Goal: Use online tool/utility: Utilize a website feature to perform a specific function

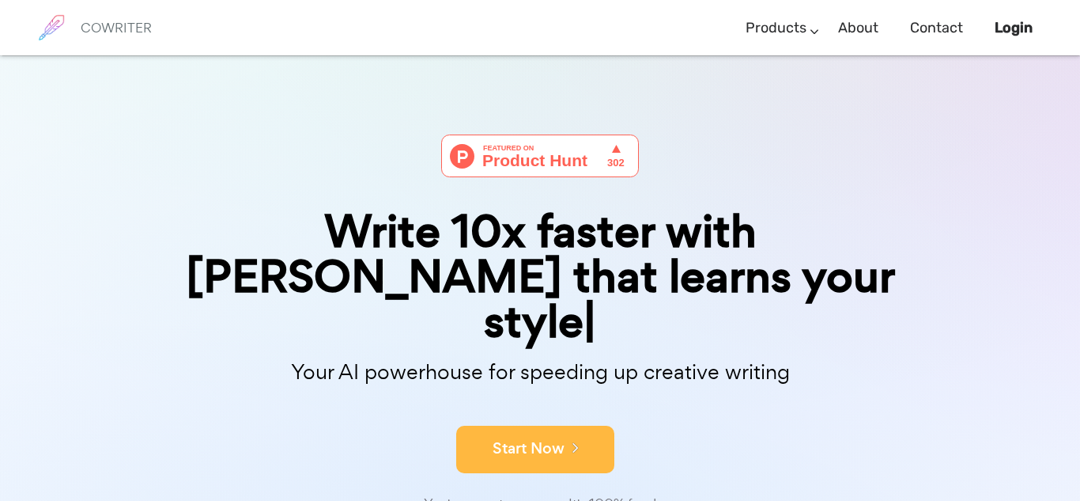
click at [569, 438] on icon at bounding box center [572, 446] width 14 height 17
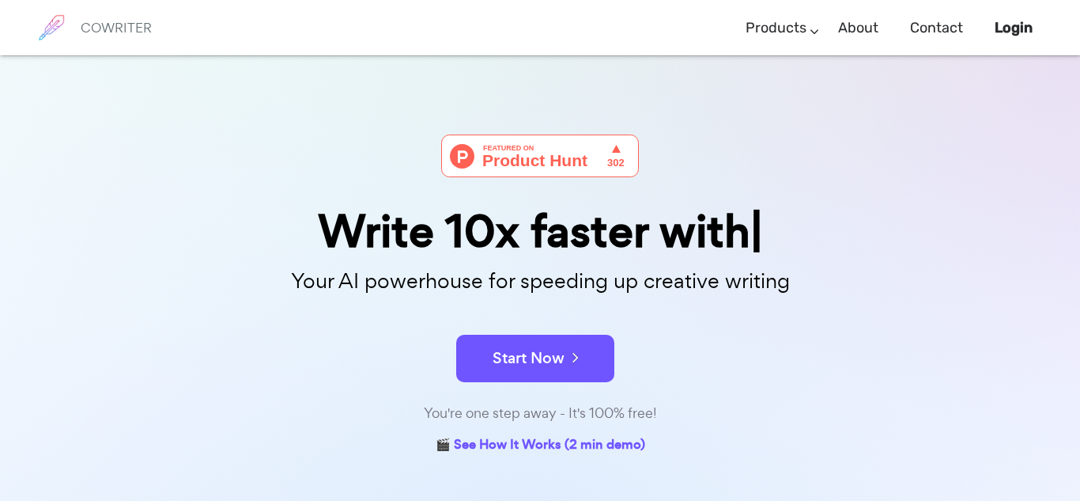
click at [797, 123] on div "Write 10x faster with Your AI powerhouse for speeding up creative writing Start…" at bounding box center [540, 256] width 791 height 403
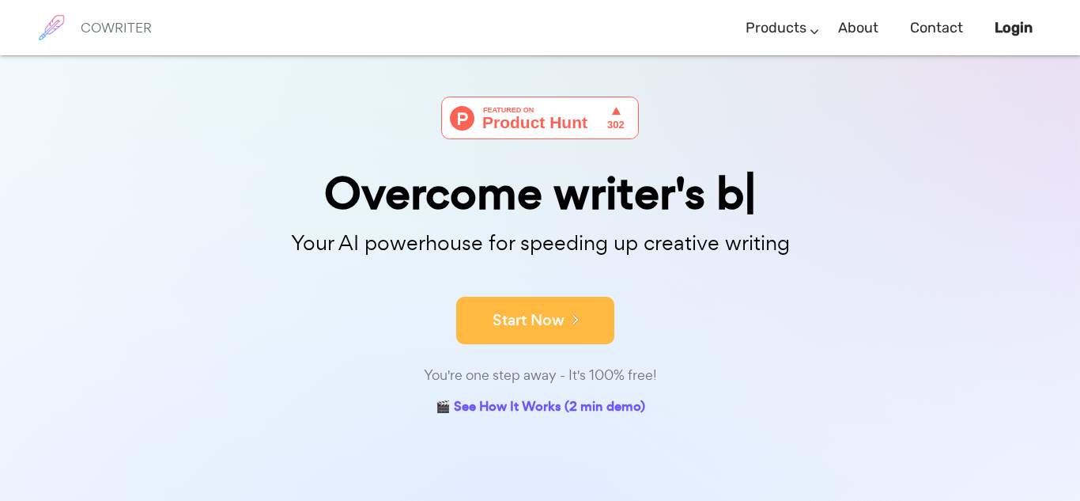
scroll to position [37, 0]
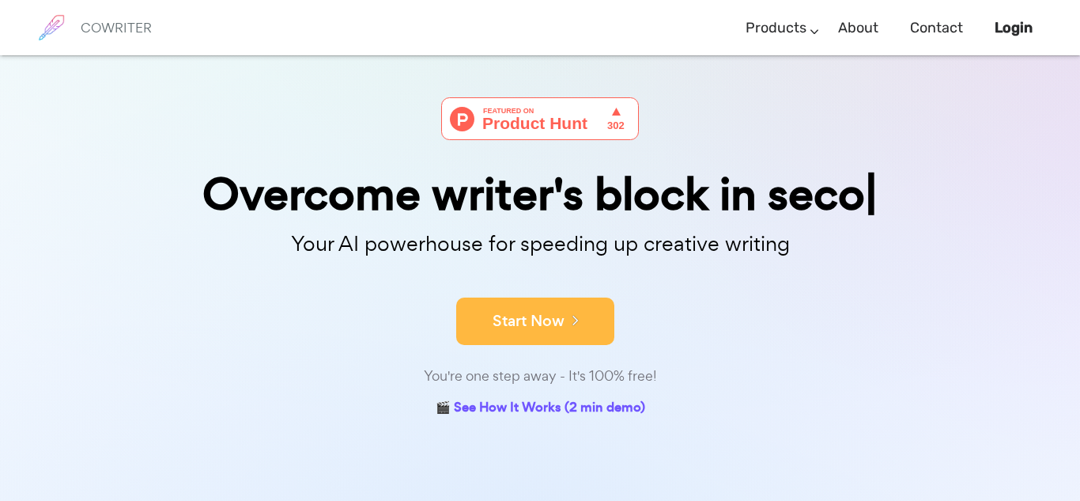
click at [574, 328] on button "Start Now" at bounding box center [535, 320] width 158 height 47
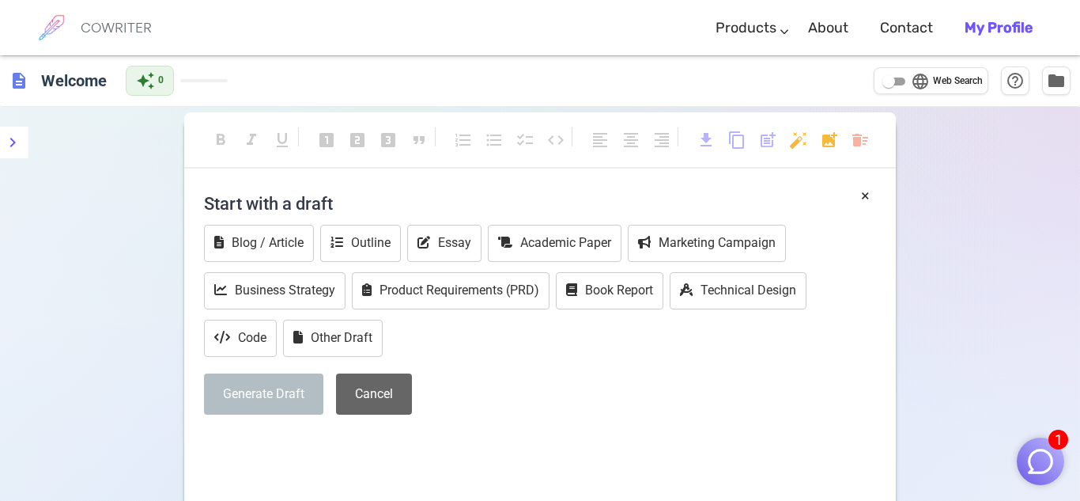
click at [380, 373] on button "Cancel" at bounding box center [374, 394] width 76 height 42
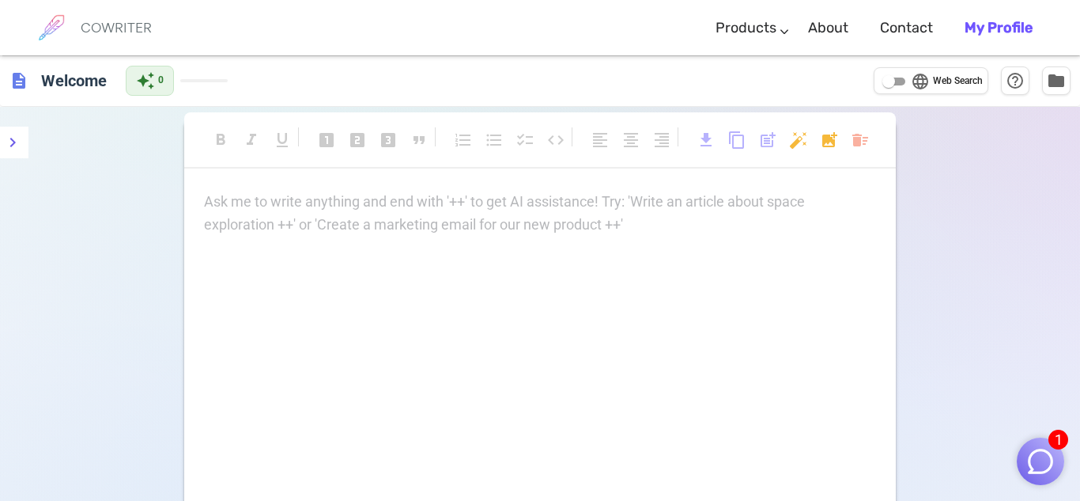
click at [335, 293] on div "Ask me to write anything and end with '++' to get AI assistance! Try: 'Write an…" at bounding box center [540, 349] width 712 height 316
click at [423, 210] on p "Ask me to write anything and end with '++' to get AI assistance! Try: 'Write an…" at bounding box center [540, 202] width 672 height 23
click at [391, 252] on div "Ask me to write anything and end with '++' to get AI assistance! Try: 'Write an…" at bounding box center [540, 349] width 712 height 316
click at [335, 240] on div "Ask me to write anything and end with '++' to get AI assistance! Try: 'Write an…" at bounding box center [540, 349] width 712 height 316
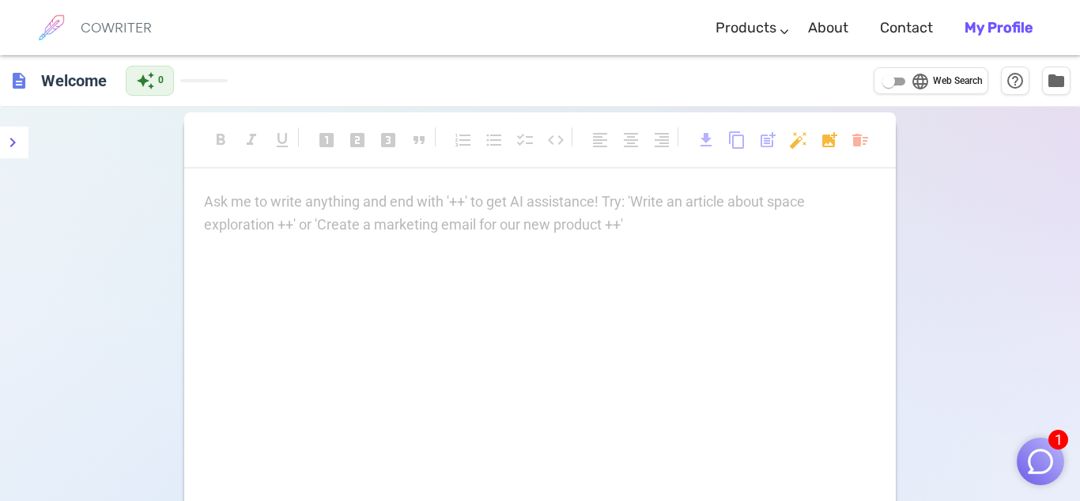
click at [271, 211] on p "Ask me to write anything and end with '++' to get AI assistance! Try: 'Write an…" at bounding box center [540, 202] width 672 height 23
click at [211, 144] on span "format_bold" at bounding box center [220, 140] width 19 height 19
click at [220, 133] on span "format_bold" at bounding box center [220, 140] width 19 height 19
click at [275, 226] on div "Ask me to write anything and end with '++' to get AI assistance! Try: 'Write an…" at bounding box center [540, 214] width 672 height 46
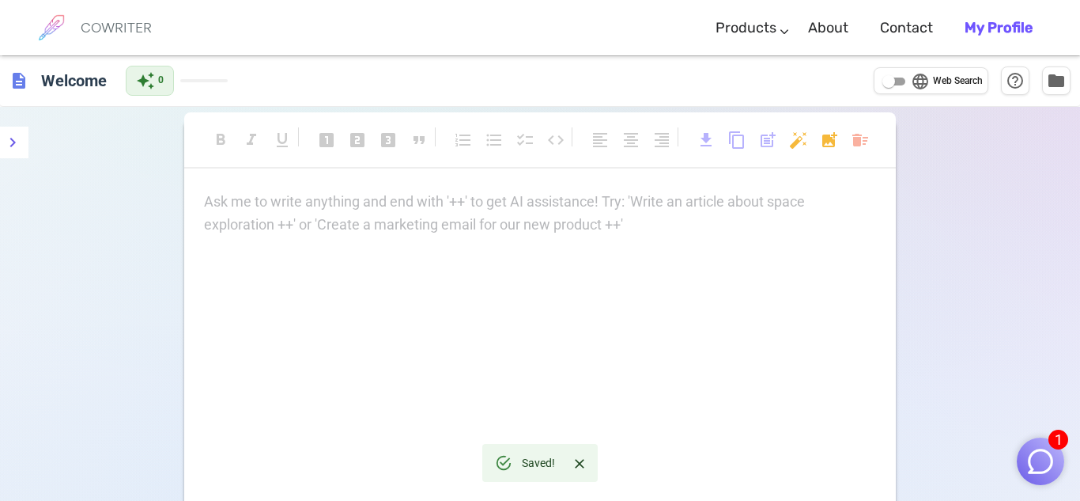
click at [575, 226] on div "Ask me to write anything and end with '++' to get AI assistance! Try: 'Write an…" at bounding box center [540, 214] width 672 height 46
click at [390, 235] on div "Ask me to write anything and end with '++' to get AI assistance! Try: 'Write an…" at bounding box center [540, 214] width 672 height 46
click at [20, 83] on span "description" at bounding box center [18, 80] width 19 height 19
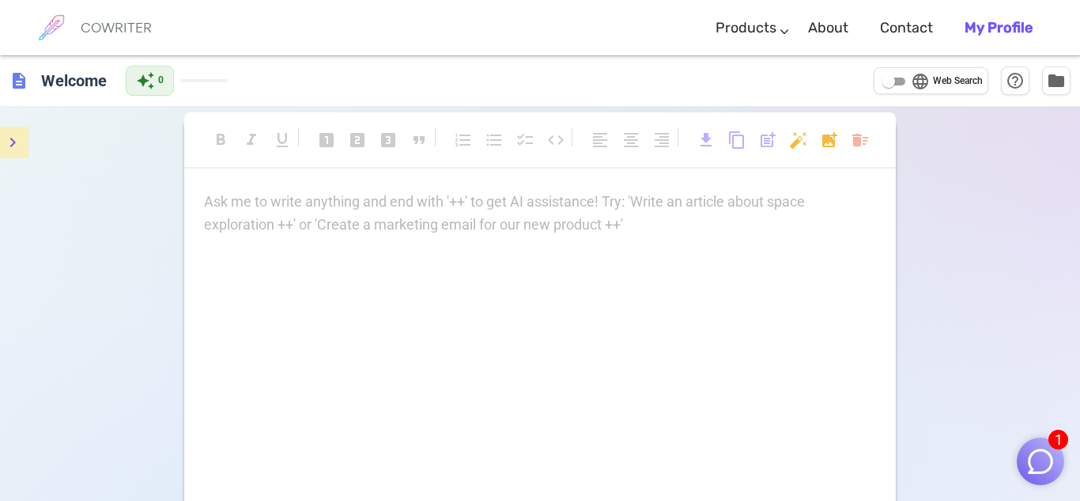
click at [9, 151] on icon "menu" at bounding box center [12, 142] width 19 height 19
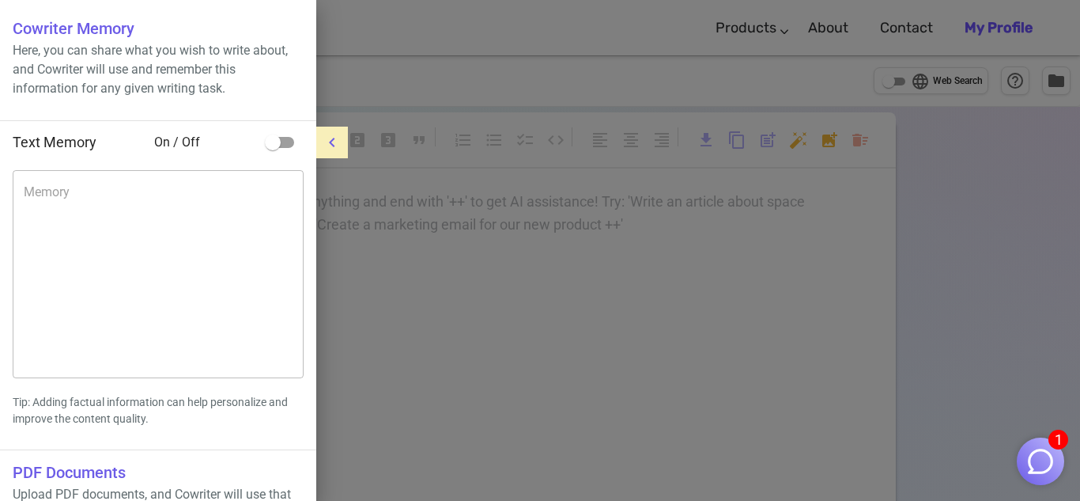
click at [273, 141] on input "checkbox" at bounding box center [273, 142] width 90 height 30
checkbox input "true"
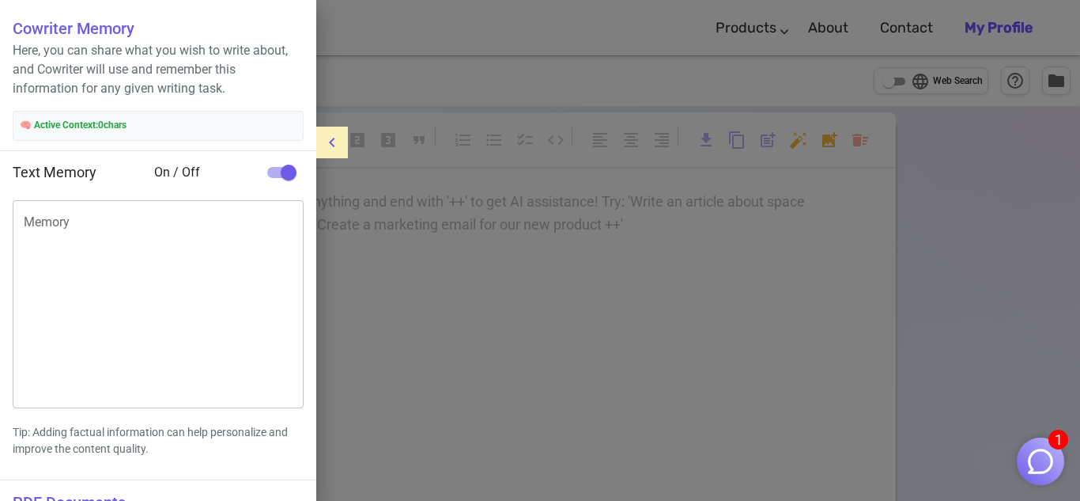
click at [326, 157] on button "menu" at bounding box center [332, 143] width 32 height 32
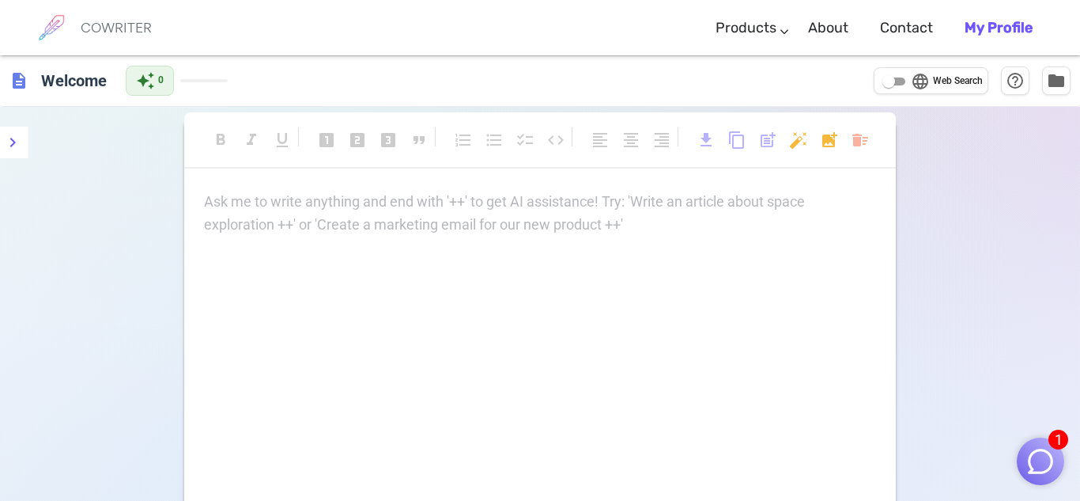
click at [335, 197] on p "Ask me to write anything and end with '++' to get AI assistance! Try: 'Write an…" at bounding box center [540, 202] width 672 height 23
click at [702, 136] on span "download" at bounding box center [706, 140] width 19 height 19
click at [731, 134] on span "content_copy" at bounding box center [737, 140] width 19 height 19
click at [759, 134] on span "post_add" at bounding box center [768, 140] width 19 height 19
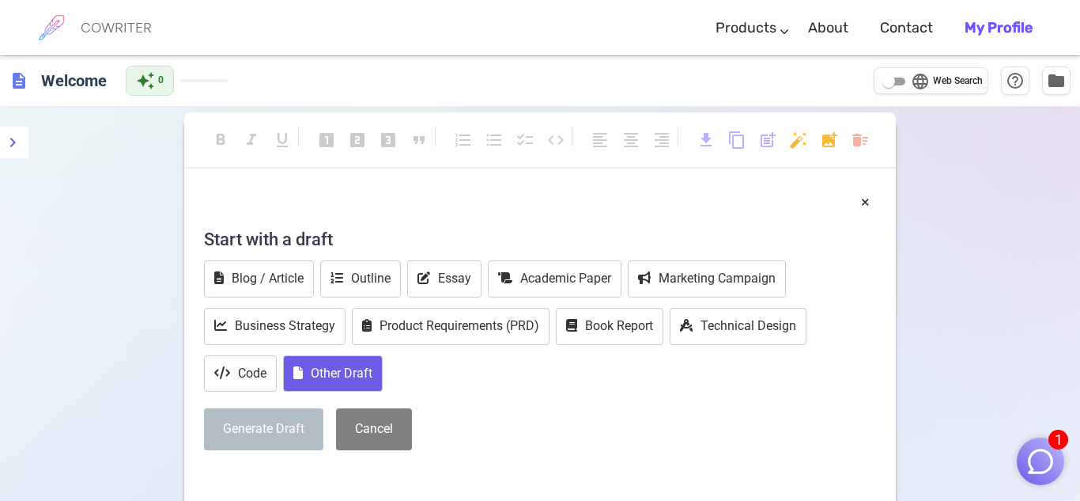
click at [348, 385] on button "Other Draft" at bounding box center [333, 373] width 100 height 37
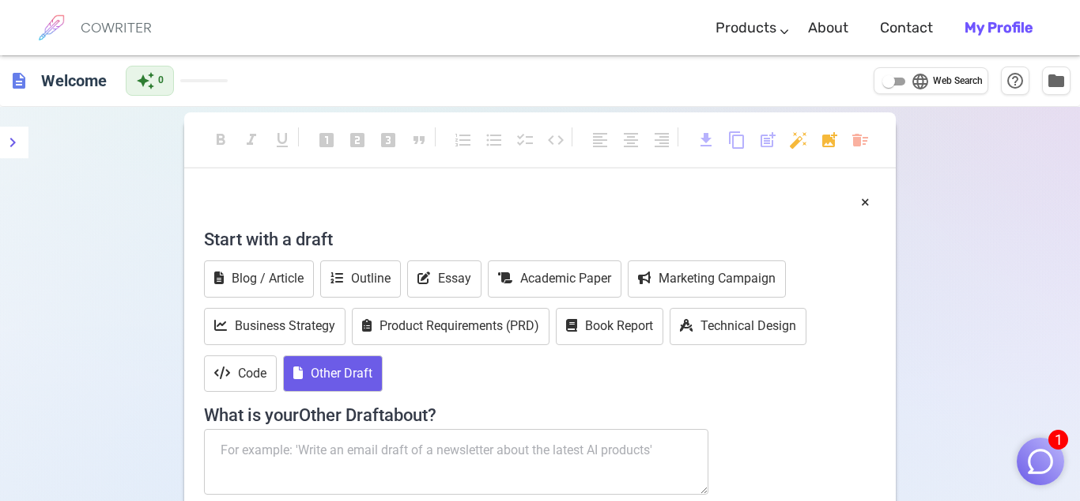
click at [541, 371] on div "Blog / Article Outline Essay Academic Paper Marketing Campaign Business Strateg…" at bounding box center [540, 327] width 672 height 135
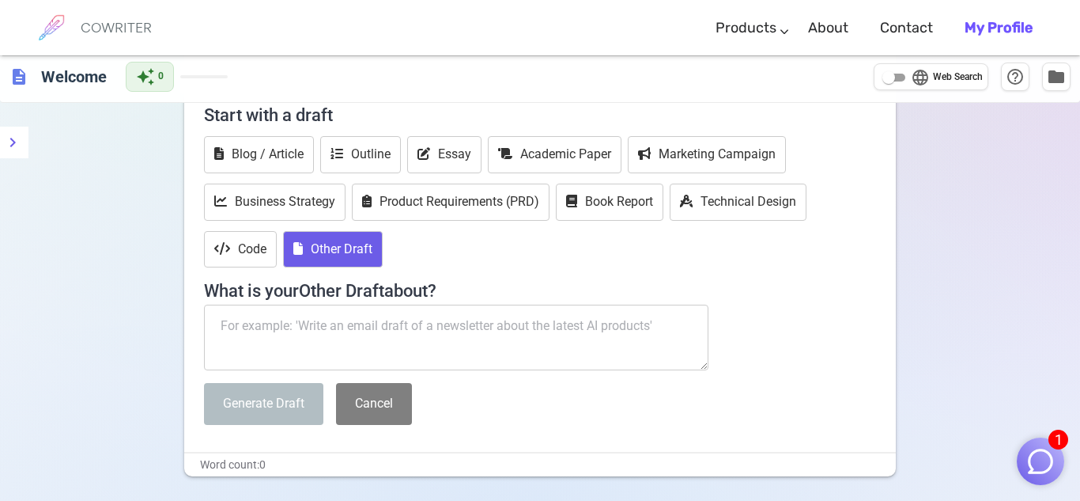
scroll to position [127, 0]
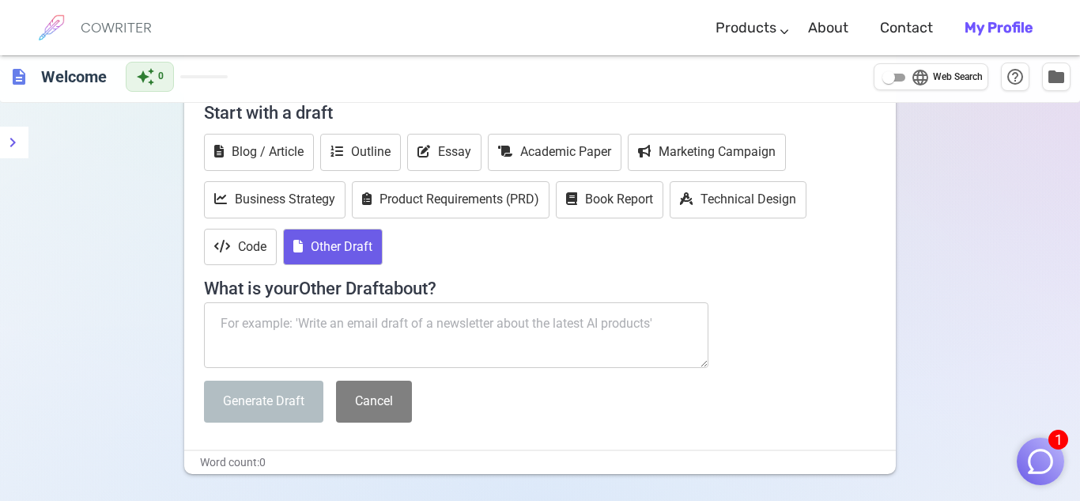
click at [458, 345] on textarea at bounding box center [456, 335] width 505 height 66
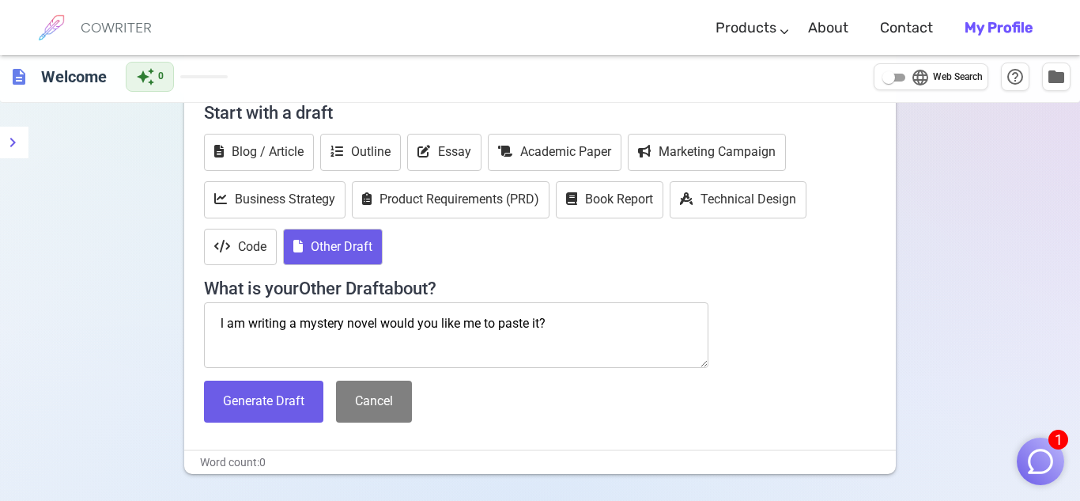
type textarea "l am writing a mystery novel would you like me to paste it?"
click at [303, 404] on button "Generate Draft" at bounding box center [263, 401] width 119 height 42
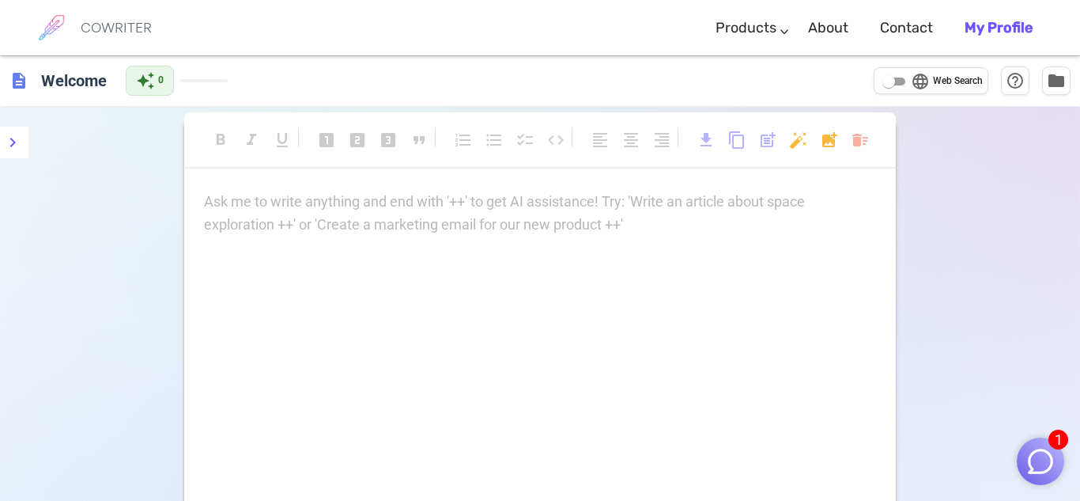
click at [236, 196] on p "Ask me to write anything and end with '++' to get AI assistance! Try: 'Write an…" at bounding box center [540, 202] width 672 height 23
click at [588, 456] on button "Close" at bounding box center [580, 464] width 24 height 24
click at [426, 234] on div "Ask me to write anything and end with '++' to get AI assistance! Try: 'Write an…" at bounding box center [540, 214] width 672 height 46
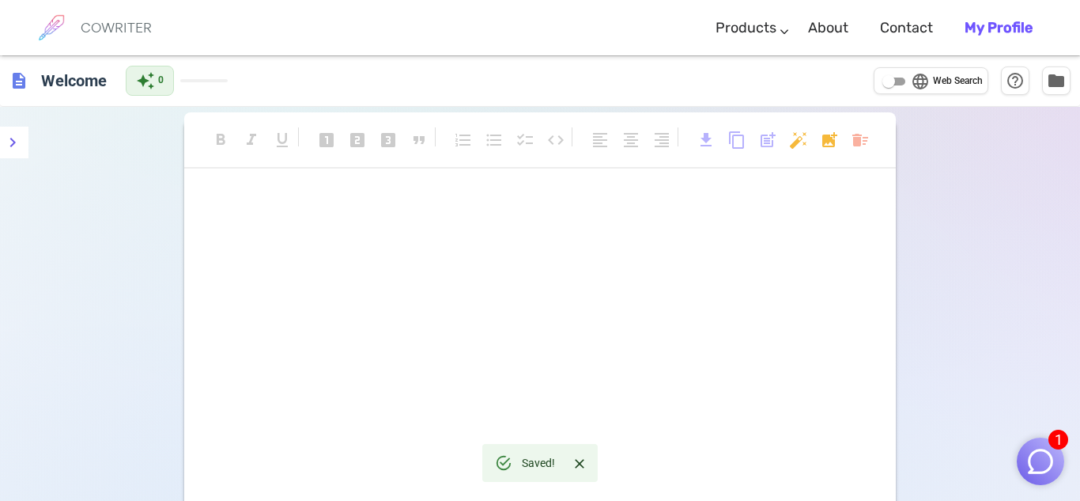
click at [14, 93] on div "description Welcome" at bounding box center [61, 81] width 104 height 32
click at [61, 82] on h6 "Welcome" at bounding box center [74, 80] width 78 height 32
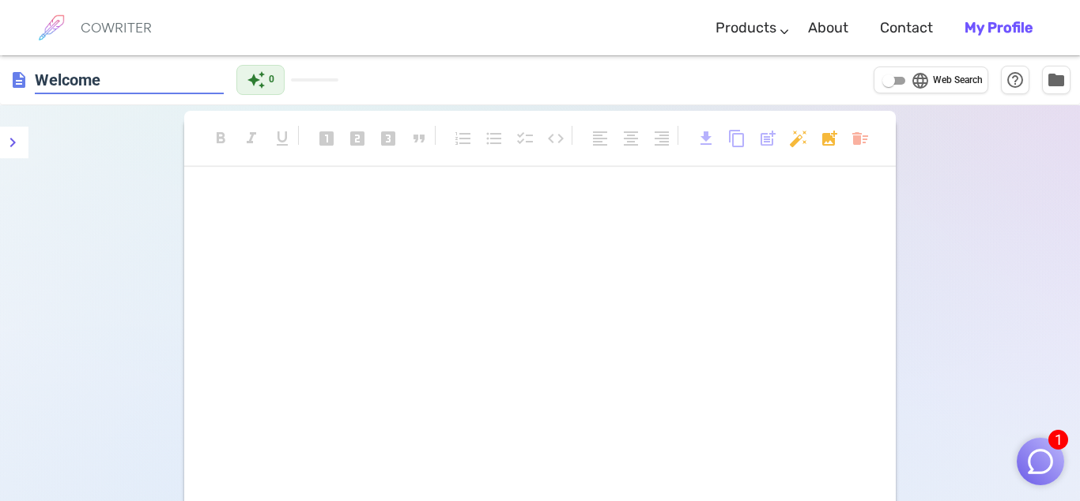
click at [933, 76] on span "Web Search" at bounding box center [958, 81] width 50 height 16
click at [918, 76] on input "language Web Search" at bounding box center [889, 80] width 57 height 19
checkbox input "true"
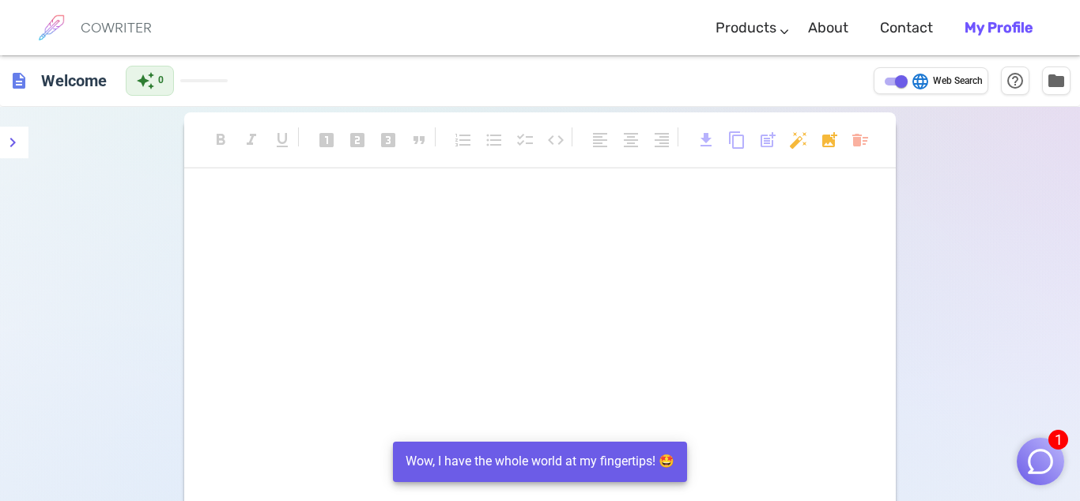
click at [581, 357] on div "﻿ ﻿" at bounding box center [540, 349] width 712 height 316
click at [440, 285] on div "﻿ ﻿" at bounding box center [540, 349] width 712 height 316
click at [314, 217] on div "﻿ ﻿" at bounding box center [540, 217] width 672 height 52
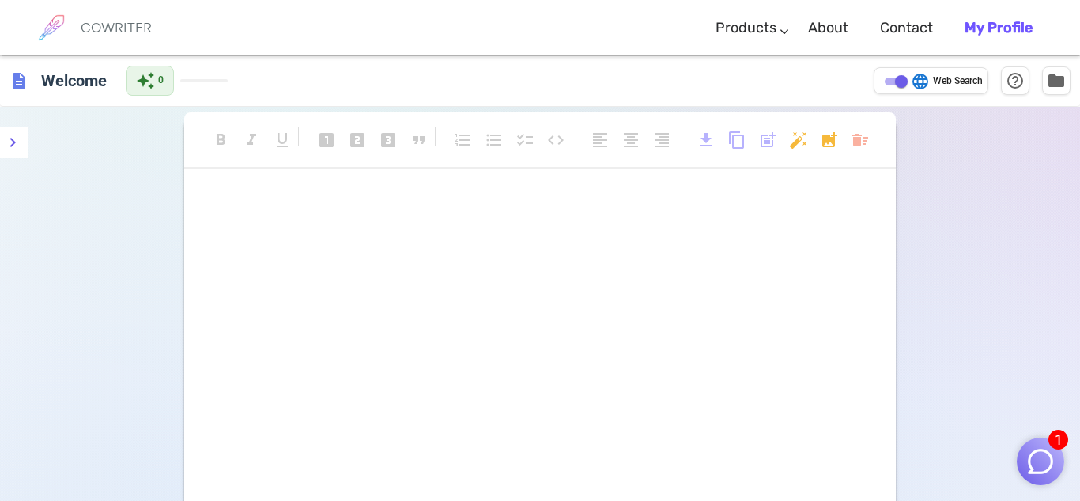
click at [818, 141] on div "format_bold format_italic format_underlined looks_one looks_two looks_3 format_…" at bounding box center [540, 148] width 712 height 42
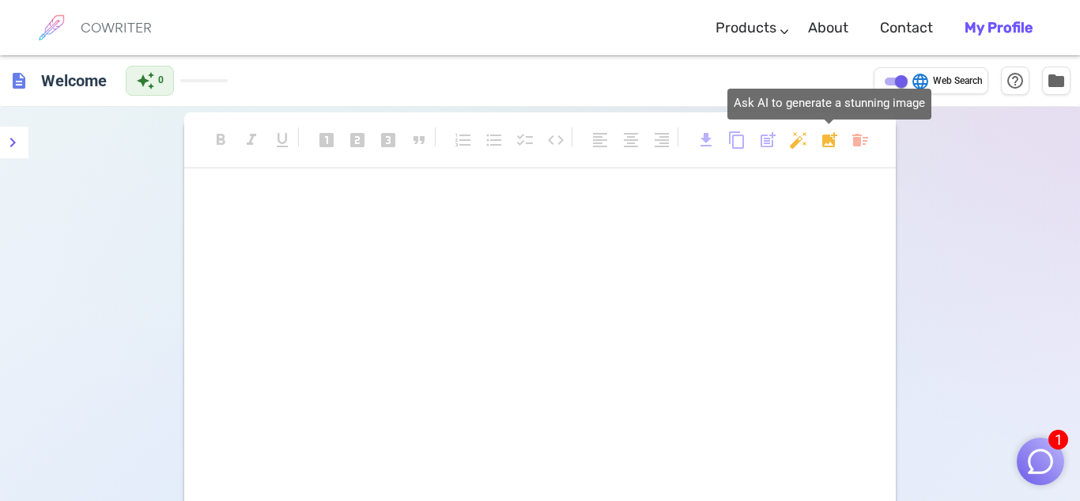
click at [822, 140] on body "1 COWRITER Products Writing Marketing Emails Images (soon) About Contact My Pro…" at bounding box center [540, 326] width 1080 height 653
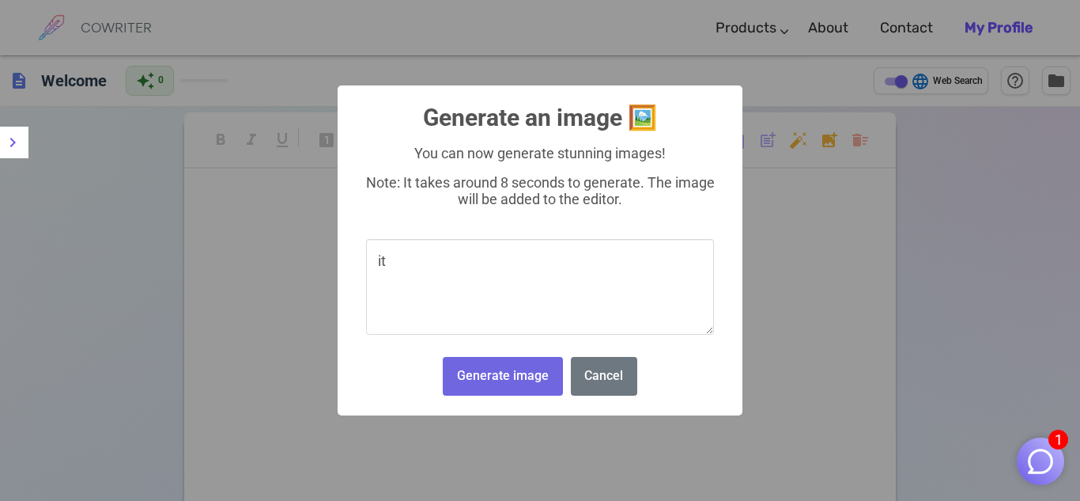
type textarea "i"
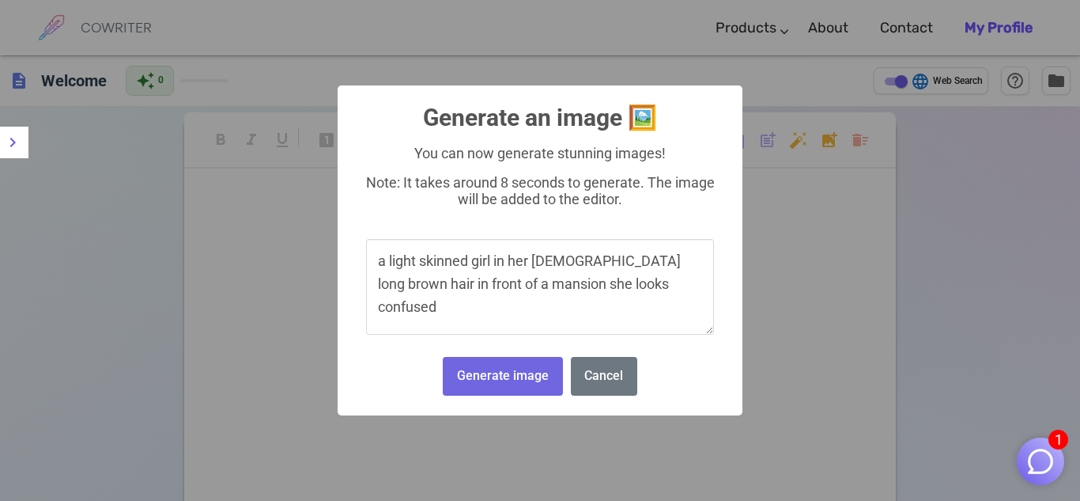
click at [655, 267] on textarea "a light skinned girl in her 20s long brown hair in front of a mansion she looks…" at bounding box center [540, 287] width 348 height 96
click at [595, 305] on textarea "a light skinned girl in her 20s long brown hair and shes wearing a black funera…" at bounding box center [540, 287] width 348 height 96
click at [586, 283] on textarea "a light skinned girl in her 20s long brown hair and shes wearing a black funera…" at bounding box center [540, 287] width 348 height 96
click at [566, 312] on textarea "a light skinned girl in her 20s long brown hair and shes wearing a black funera…" at bounding box center [540, 287] width 348 height 96
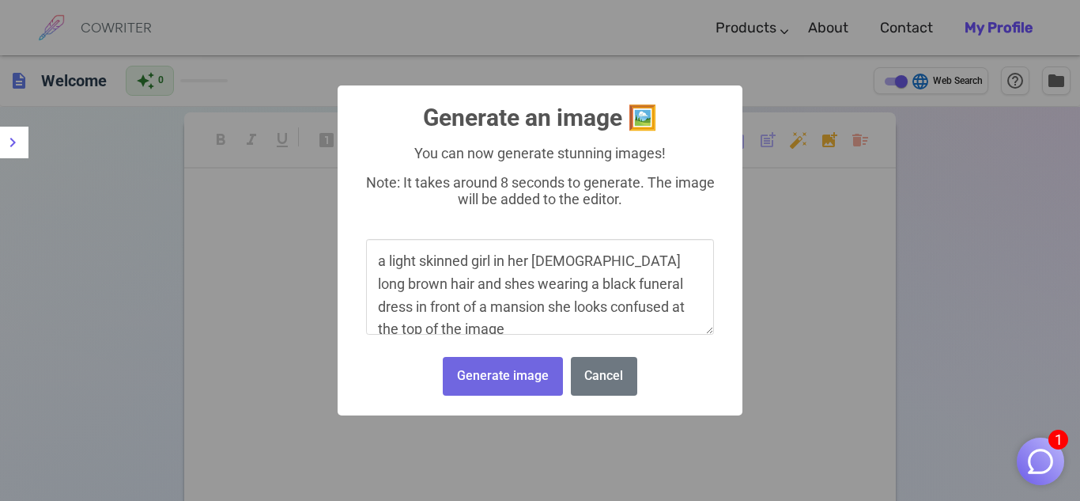
scroll to position [4, 0]
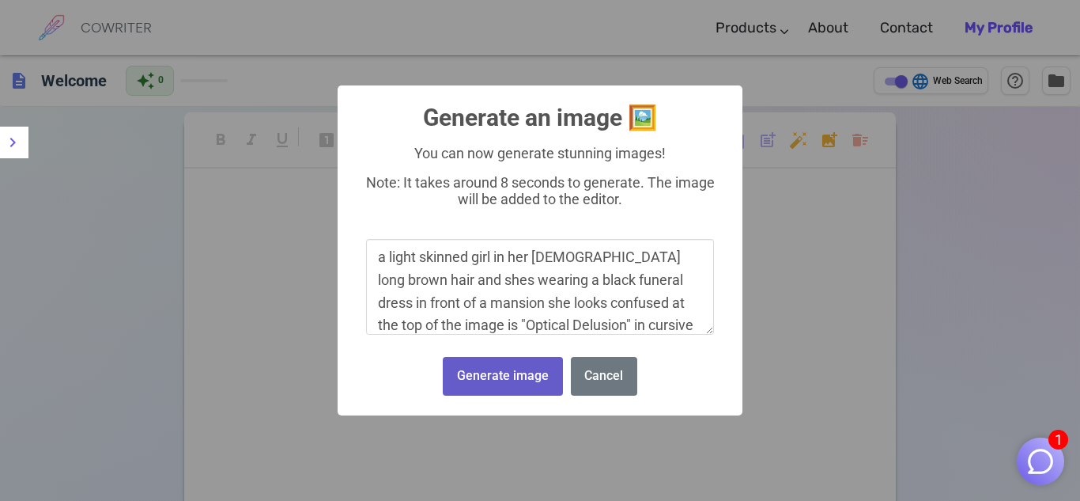
type textarea "a light skinned girl in her 20s long brown hair and shes wearing a black funera…"
click at [508, 389] on button "Generate image" at bounding box center [502, 376] width 119 height 39
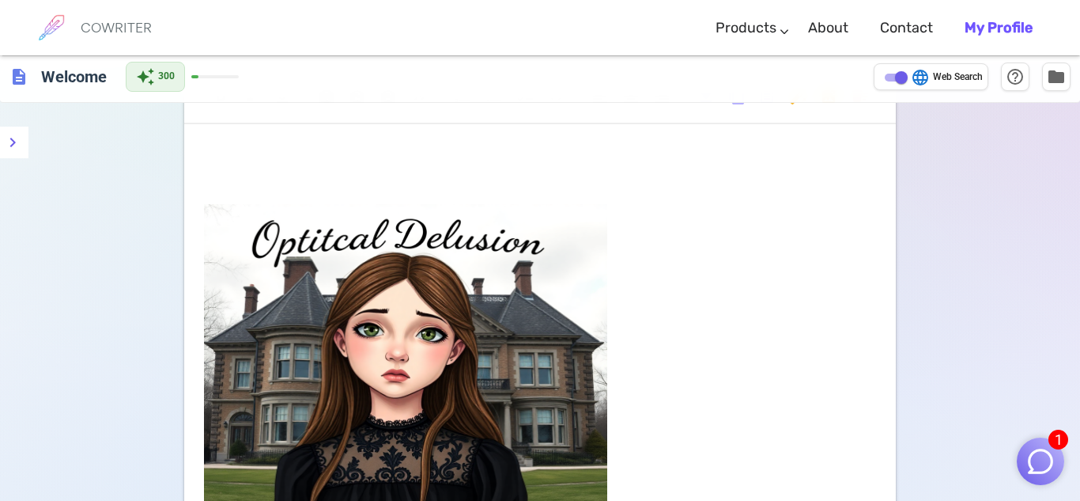
scroll to position [0, 0]
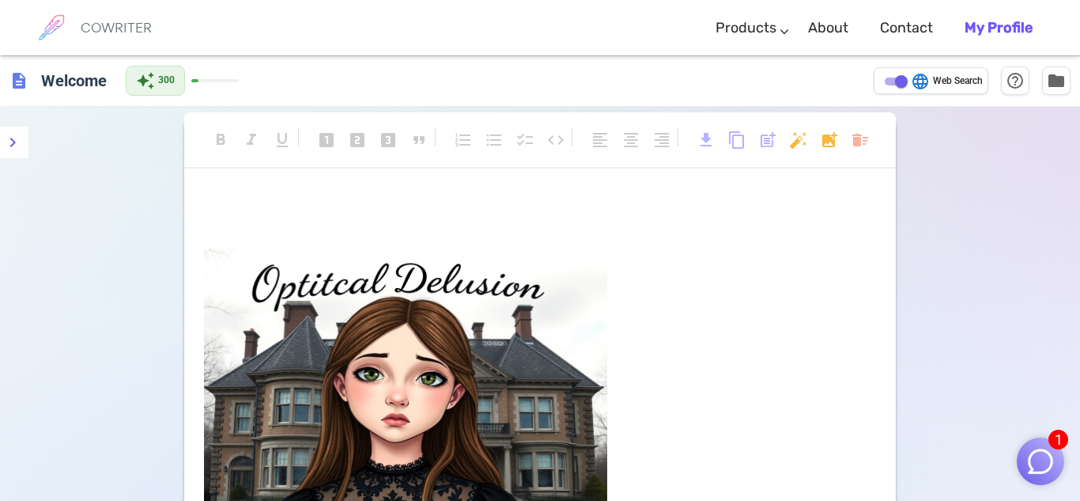
click at [831, 146] on body "1 COWRITER Products Writing Marketing Emails Images (soon) About Contact My Pro…" at bounding box center [540, 383] width 1080 height 766
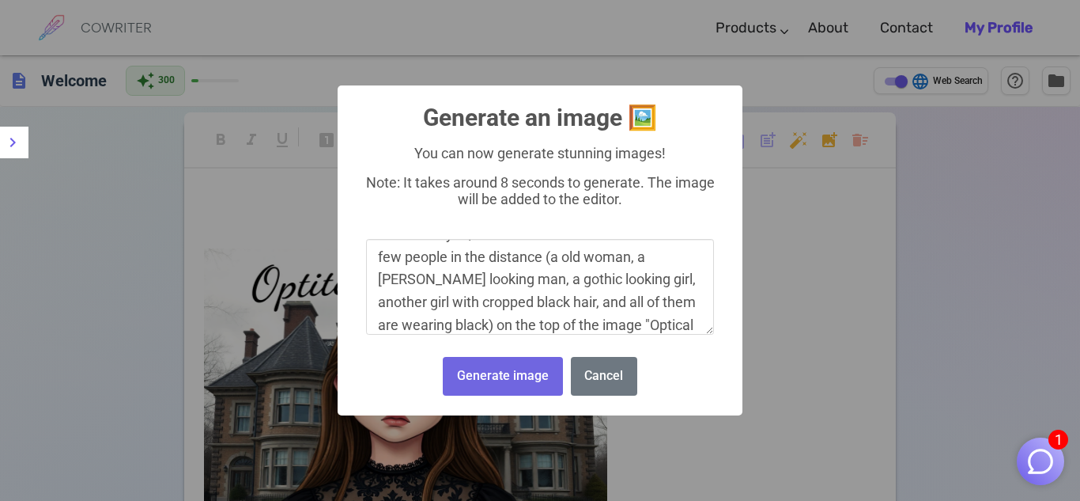
scroll to position [72, 0]
click at [421, 323] on textarea "a girl with shoulder length hair, dark skinned, she looks annoyed, shes in fron…" at bounding box center [540, 287] width 348 height 96
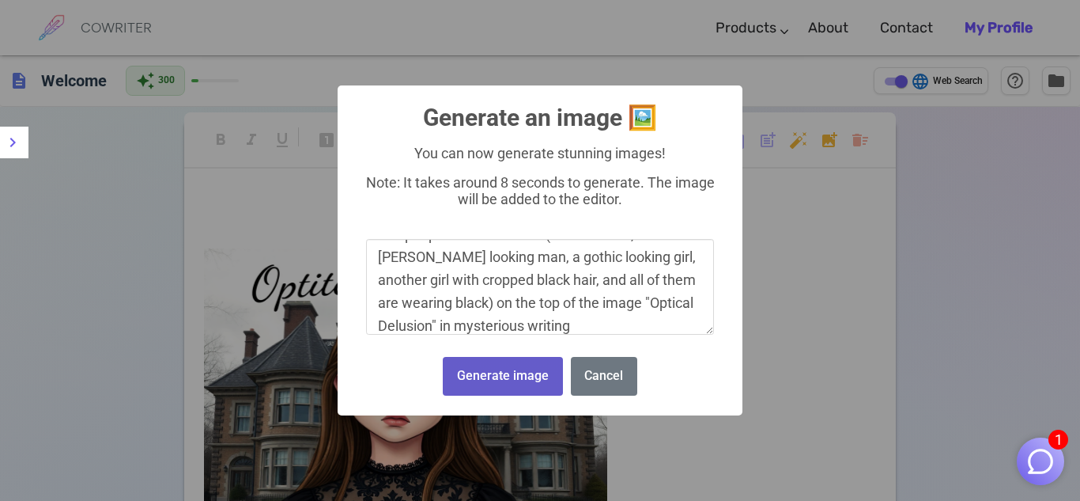
type textarea "a girl with shoulder length hair, dark skinned, she looks annoyed, shes in fron…"
click at [535, 377] on button "Generate image" at bounding box center [502, 376] width 119 height 39
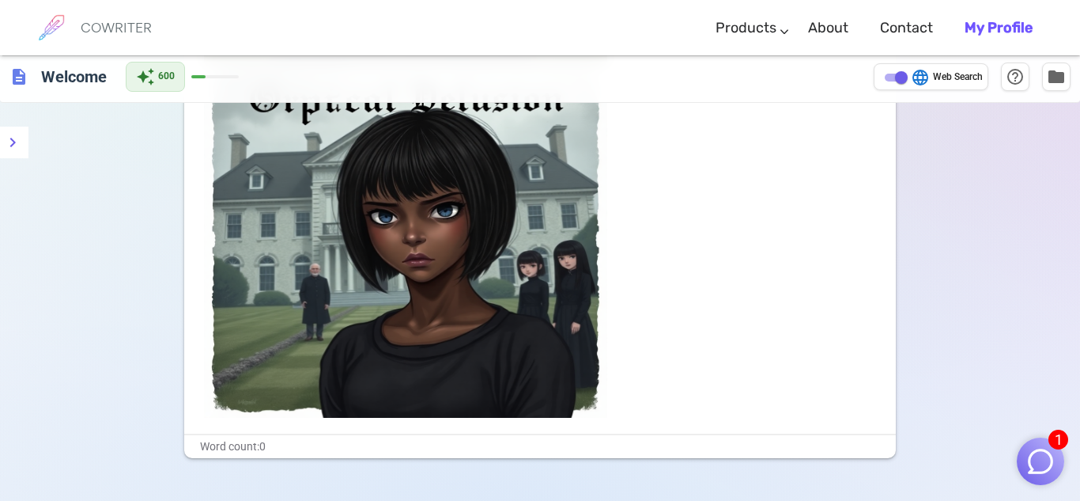
scroll to position [554, 0]
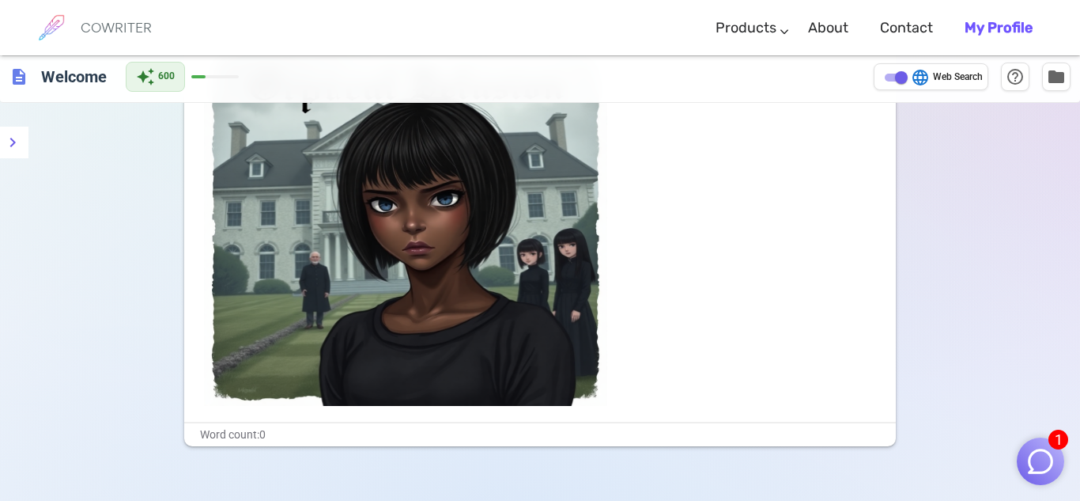
click at [515, 314] on img at bounding box center [405, 228] width 403 height 356
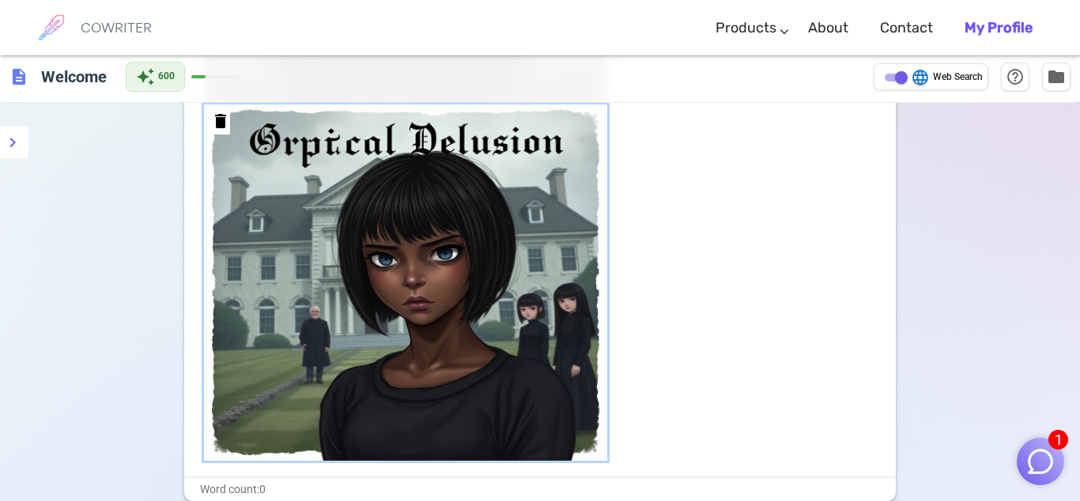
scroll to position [499, 0]
click at [700, 206] on div "delete" at bounding box center [540, 283] width 672 height 356
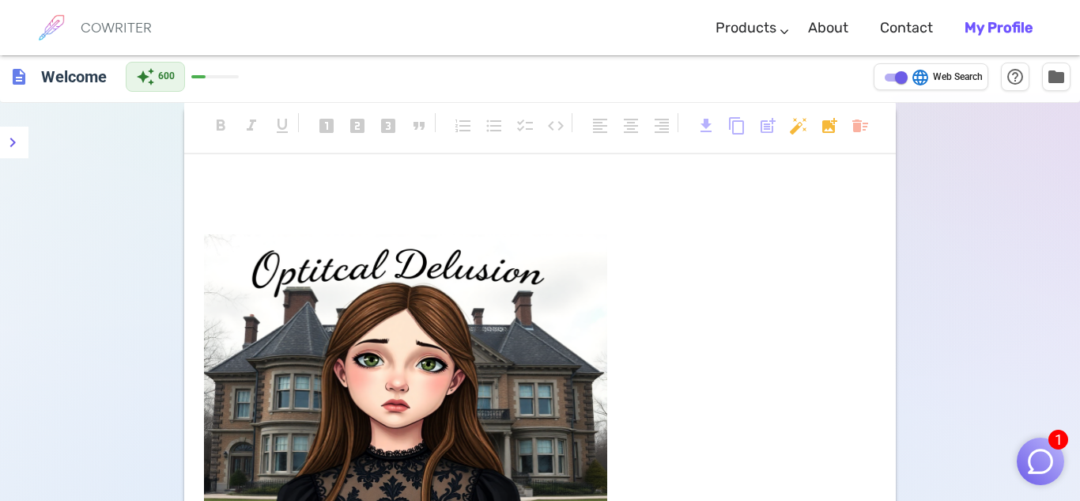
scroll to position [0, 0]
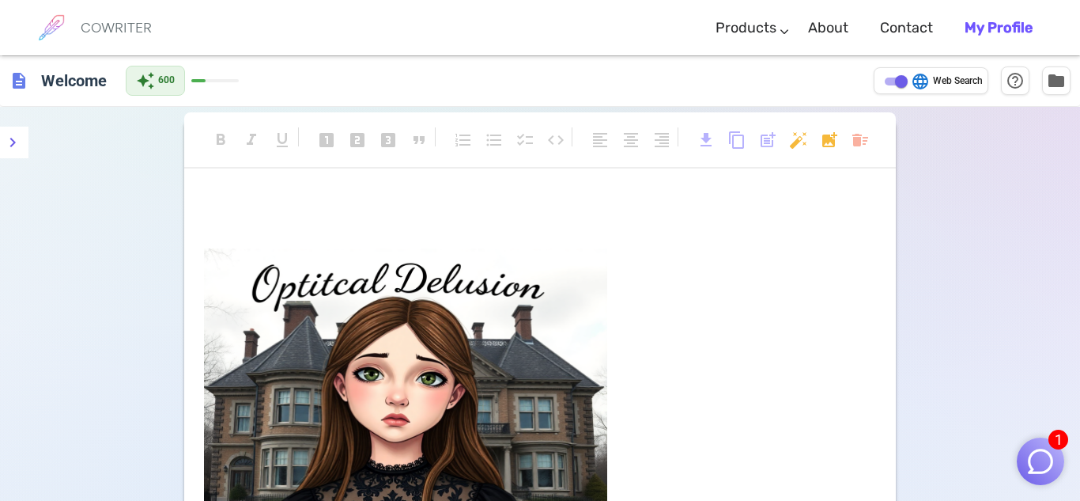
click at [362, 293] on img at bounding box center [405, 426] width 403 height 356
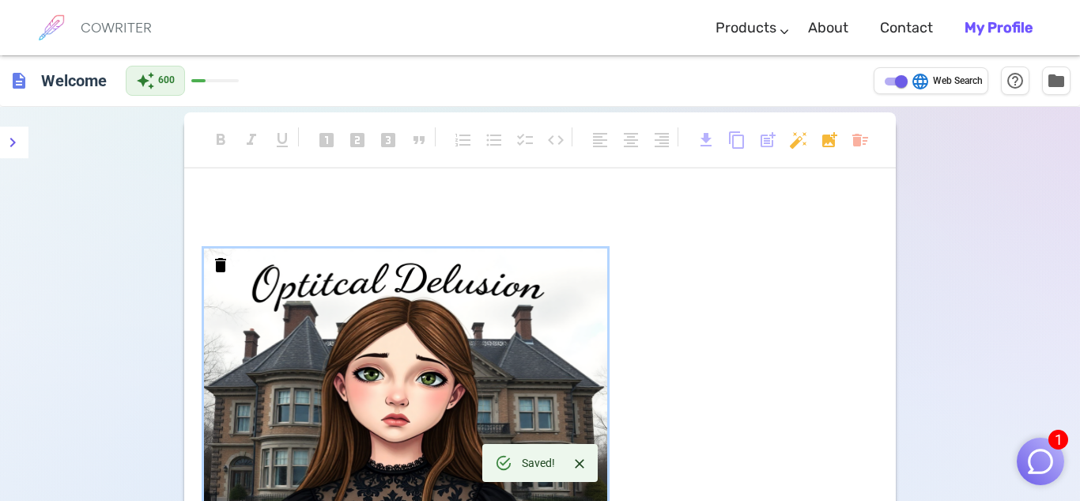
click at [794, 367] on div "delete" at bounding box center [540, 426] width 672 height 356
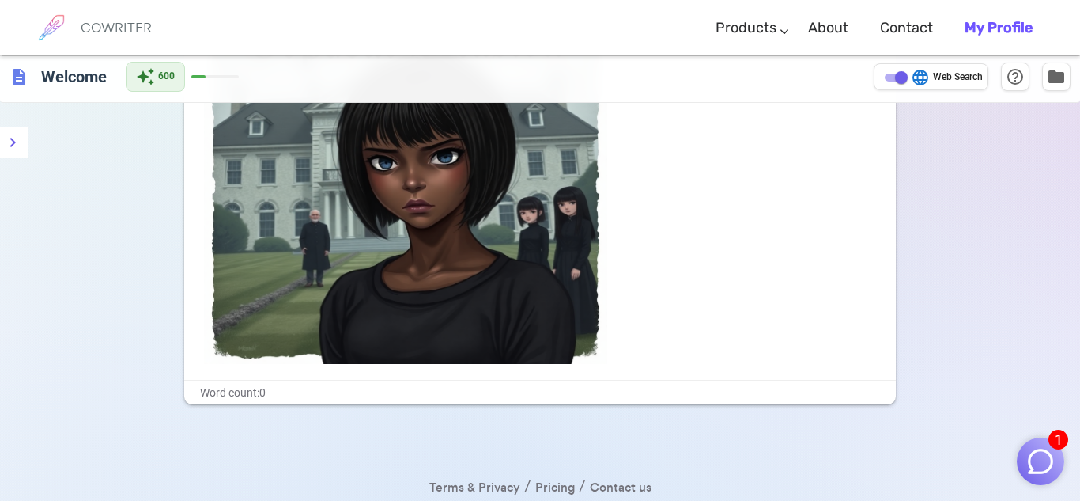
scroll to position [621, 0]
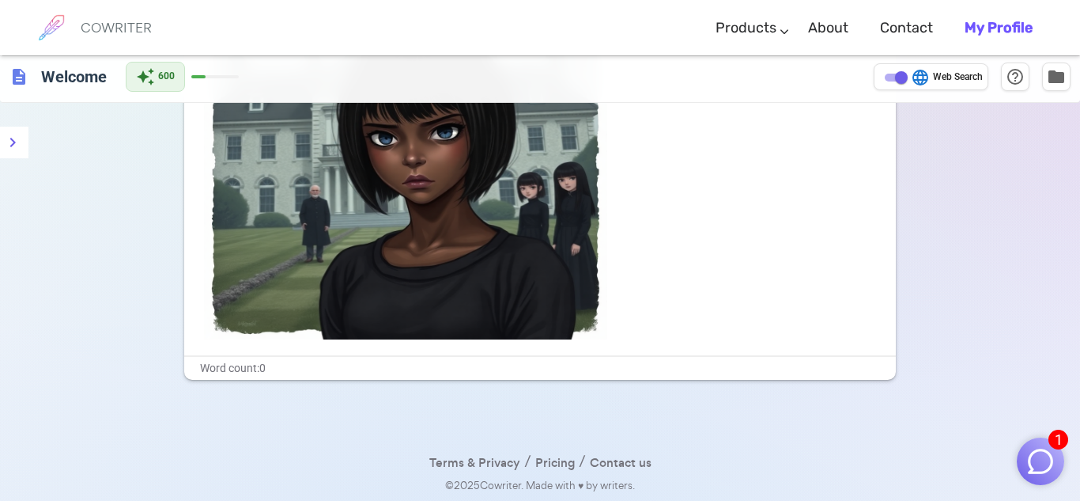
click at [644, 327] on div "delete" at bounding box center [540, 161] width 672 height 356
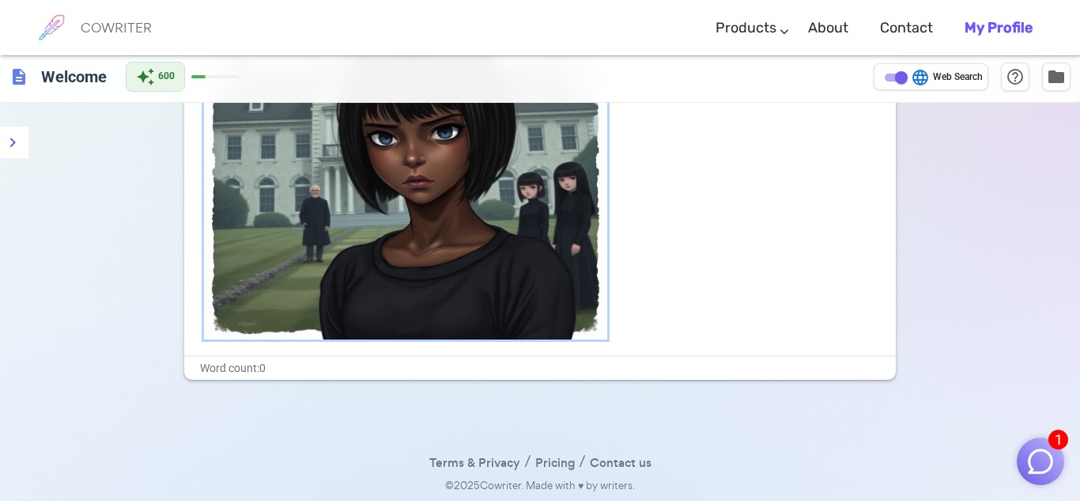
click at [644, 315] on div "delete" at bounding box center [540, 161] width 672 height 356
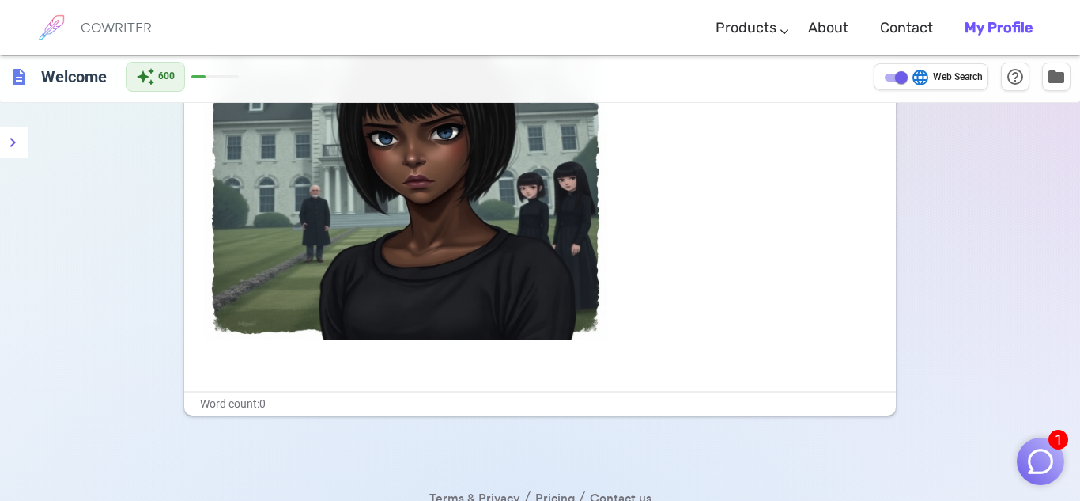
click at [1062, 277] on div "format_bold format_italic format_underlined looks_one looks_two looks_3 format_…" at bounding box center [540, 11] width 1080 height 1050
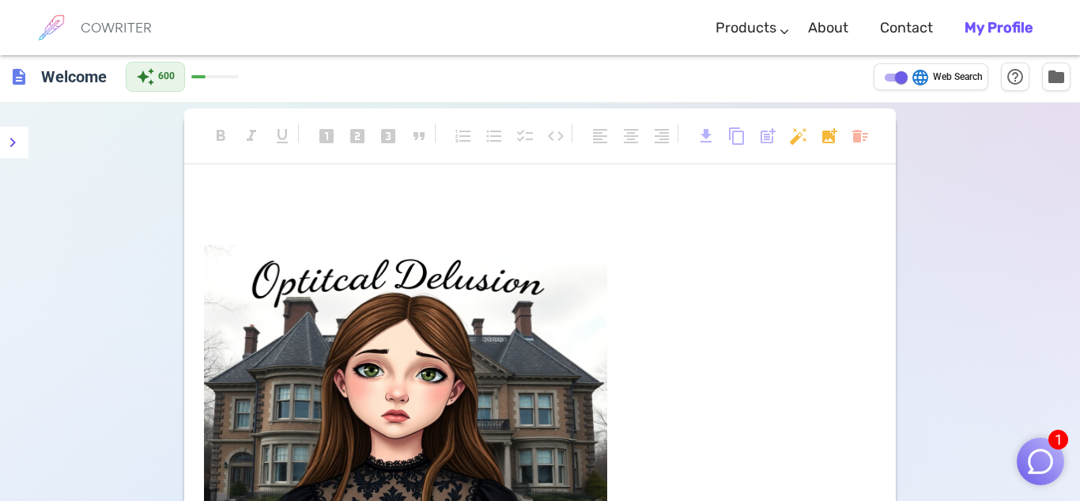
scroll to position [0, 0]
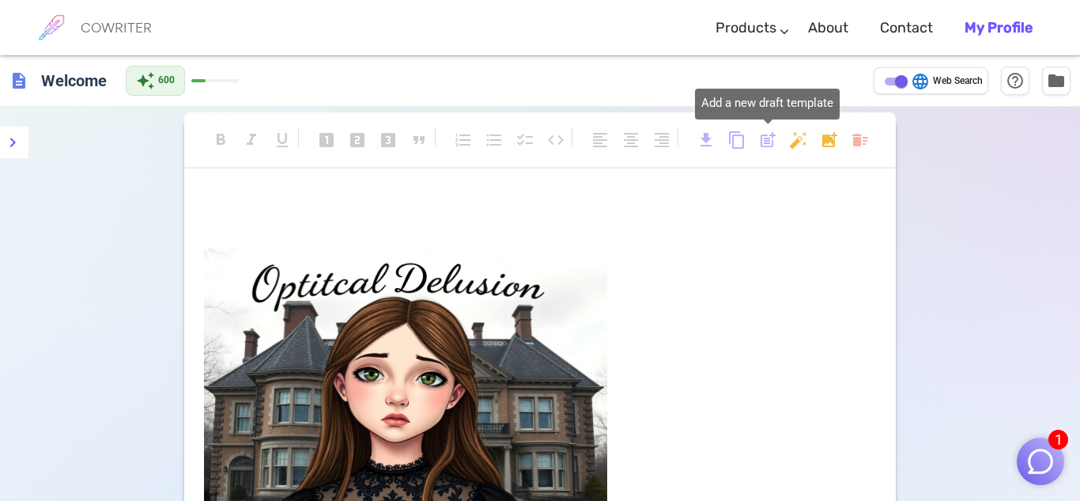
click at [770, 137] on span "post_add" at bounding box center [768, 140] width 19 height 19
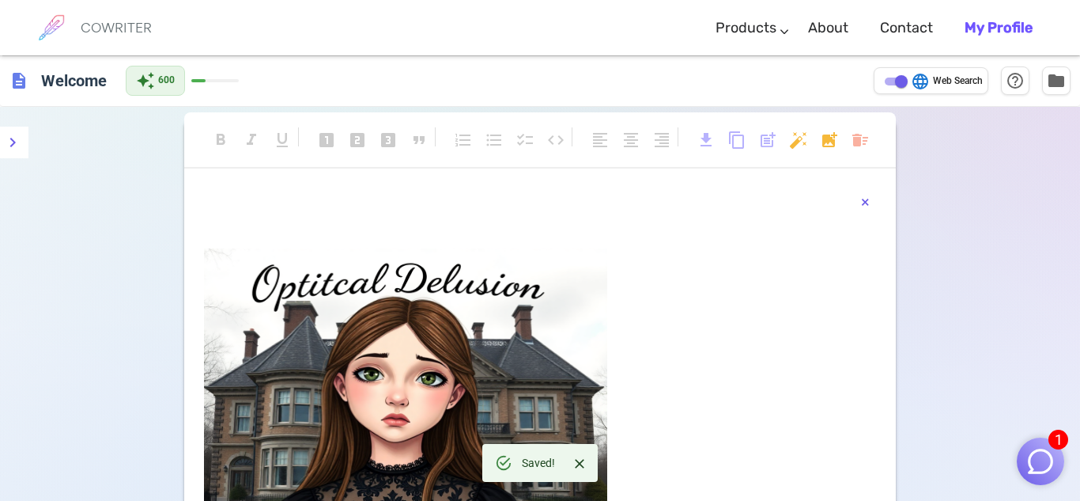
click at [865, 199] on button "×" at bounding box center [865, 202] width 9 height 23
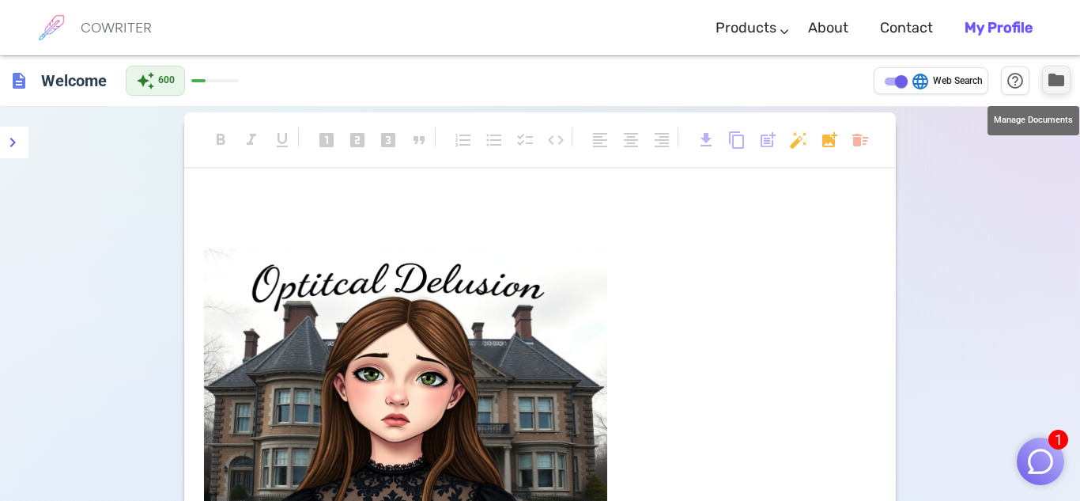
click at [1051, 88] on span "folder" at bounding box center [1056, 79] width 19 height 19
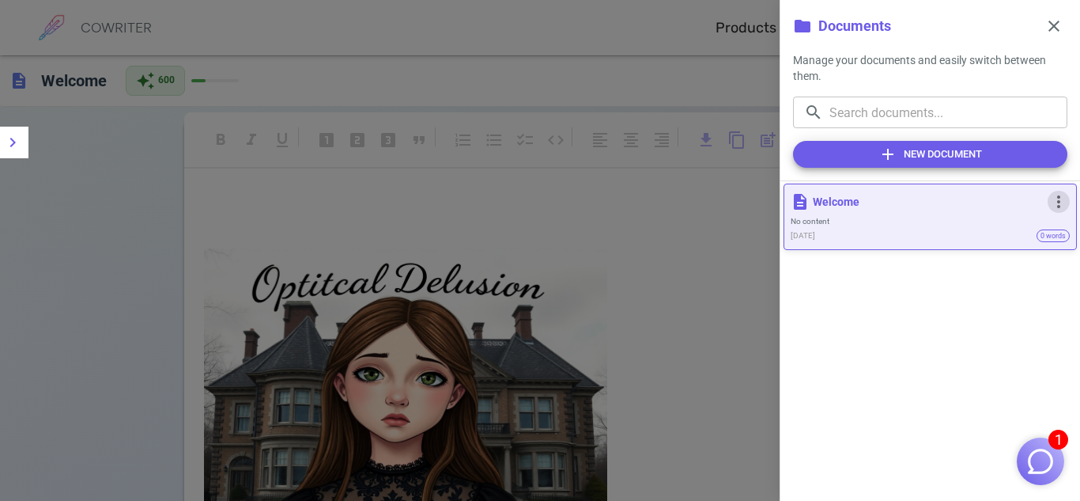
click at [1063, 192] on span "more_vert" at bounding box center [1059, 201] width 19 height 19
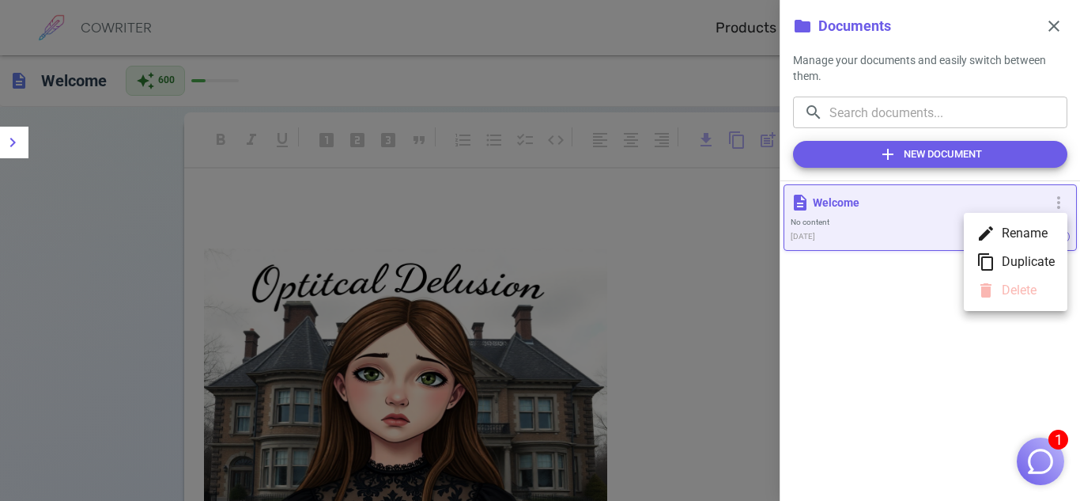
click at [895, 352] on div at bounding box center [540, 250] width 1080 height 501
click at [1045, 474] on img "button" at bounding box center [1041, 461] width 30 height 30
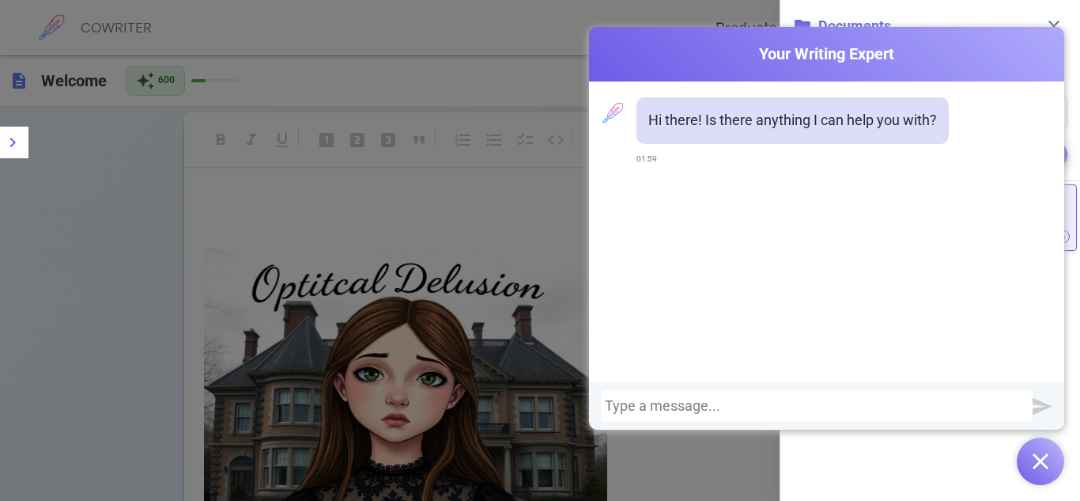
click at [932, 398] on div at bounding box center [817, 406] width 424 height 16
click at [925, 407] on div at bounding box center [817, 406] width 424 height 16
click at [898, 424] on div at bounding box center [826, 405] width 475 height 47
click at [877, 404] on div at bounding box center [817, 406] width 424 height 16
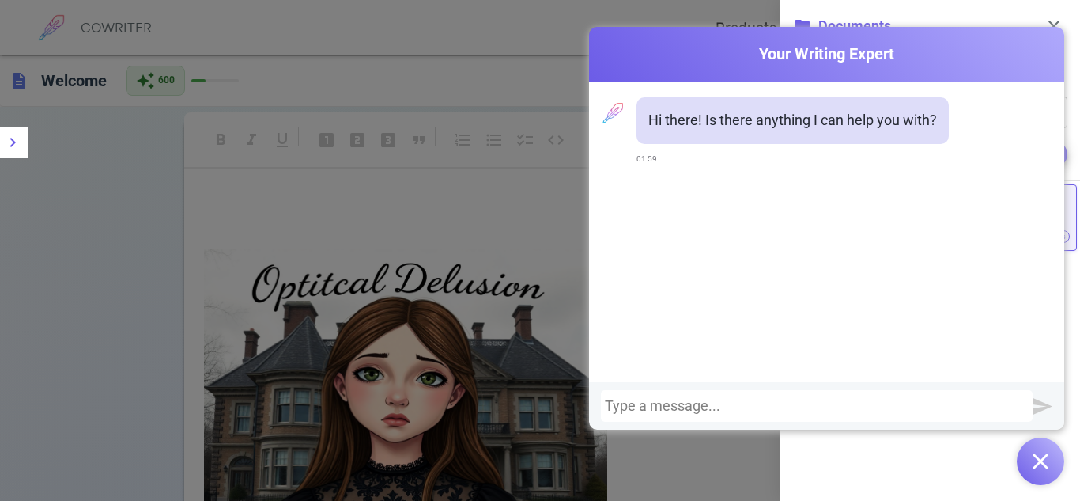
click at [631, 409] on div at bounding box center [817, 406] width 424 height 16
click at [649, 365] on div "Hi there! Is there anything I can help you with? 01:59" at bounding box center [826, 231] width 475 height 301
click at [635, 403] on div at bounding box center [817, 406] width 424 height 16
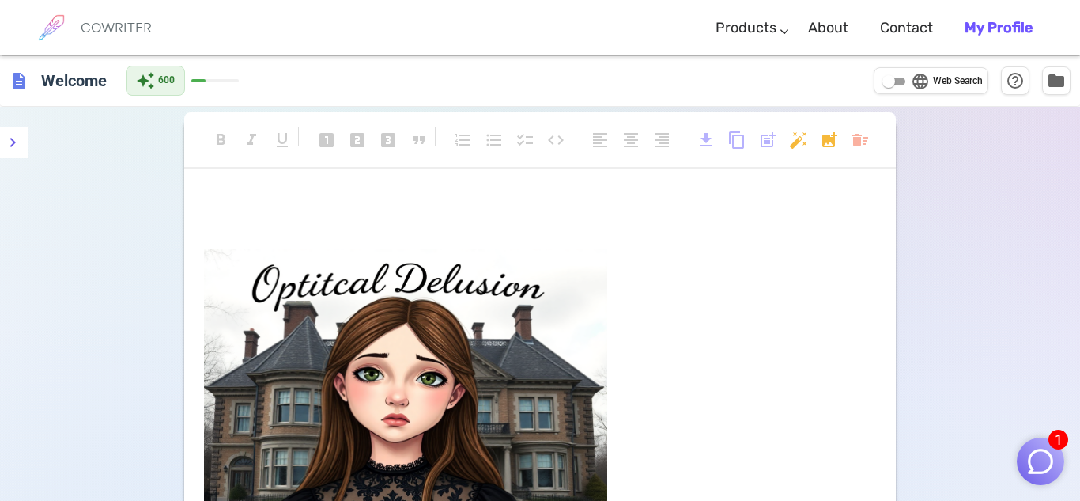
click at [1042, 474] on img "button" at bounding box center [1041, 461] width 30 height 30
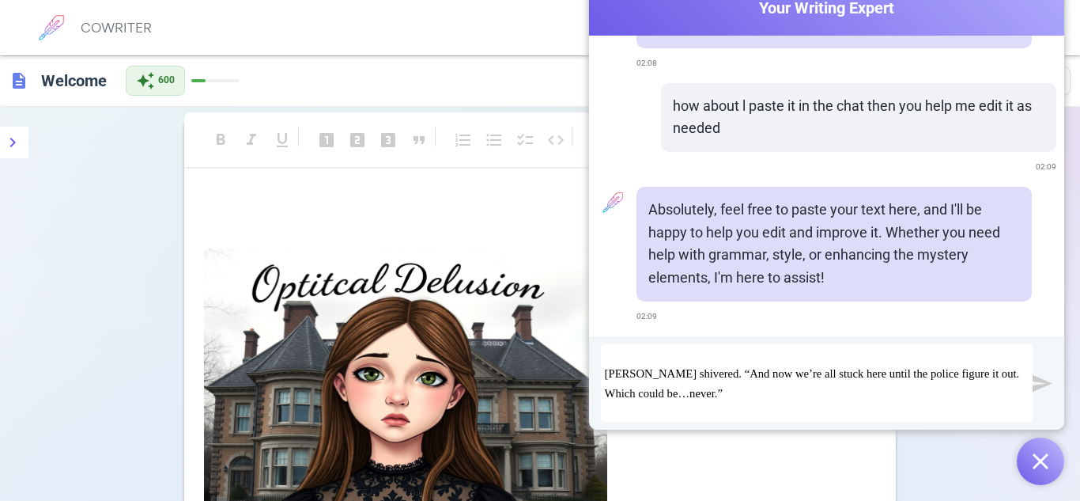
scroll to position [3361, 0]
click at [1042, 379] on img "submit" at bounding box center [1043, 383] width 20 height 20
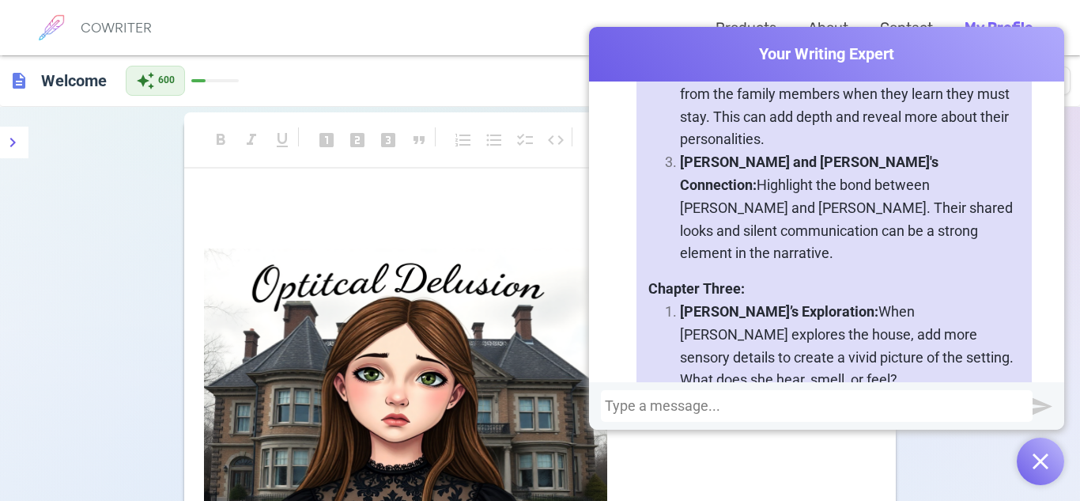
scroll to position [7845, 0]
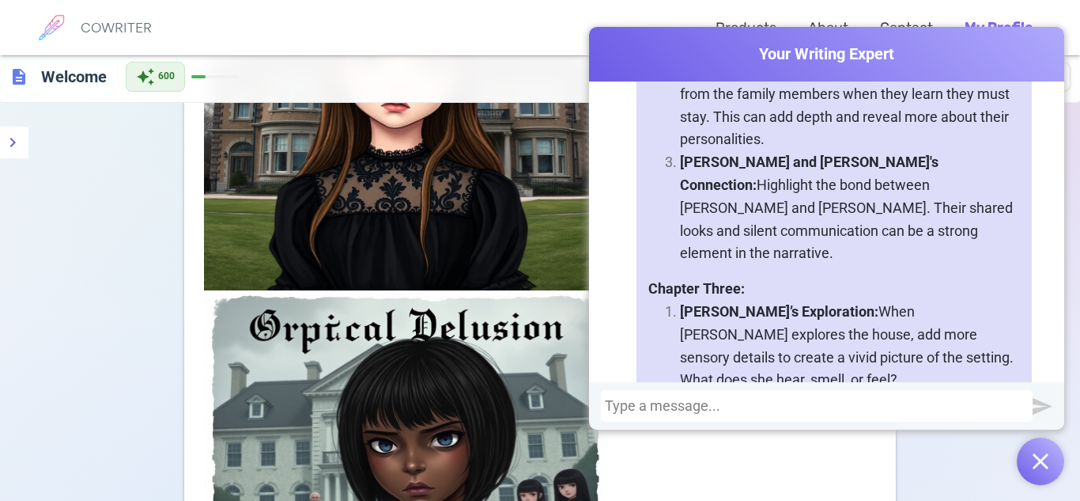
scroll to position [315, 0]
click at [860, 412] on div at bounding box center [817, 406] width 424 height 16
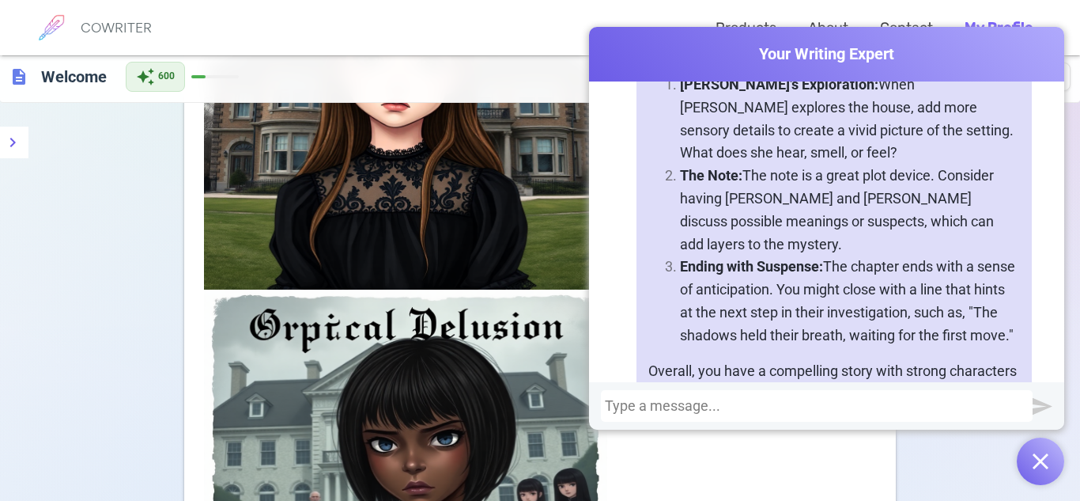
scroll to position [8076, 0]
